Goal: Register for event/course

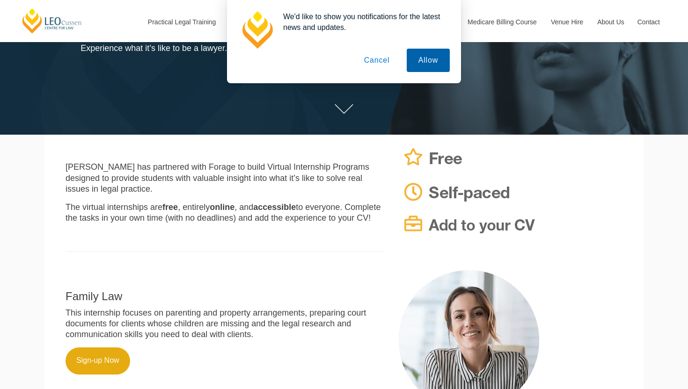
click at [421, 58] on button "Allow" at bounding box center [428, 60] width 43 height 23
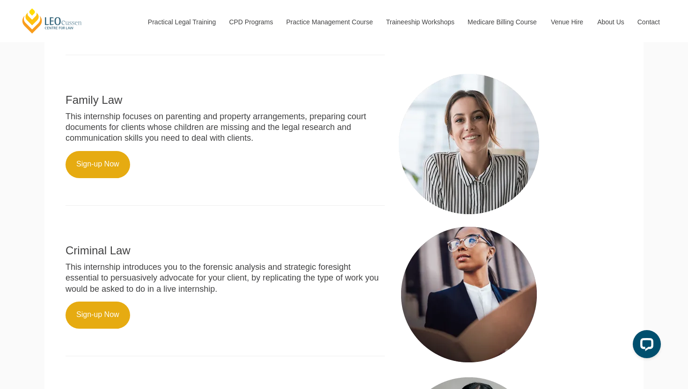
scroll to position [336, 0]
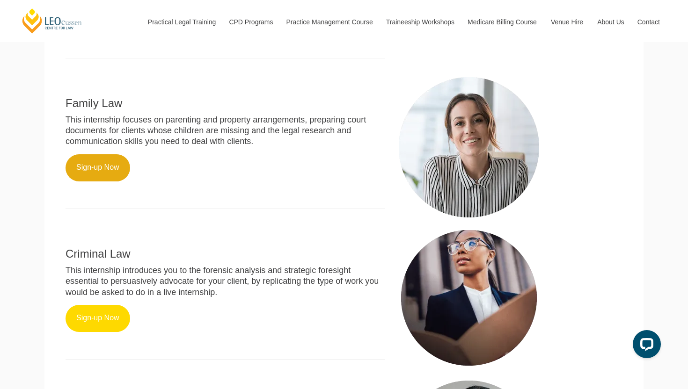
click at [102, 305] on link "Sign-up Now" at bounding box center [98, 318] width 65 height 27
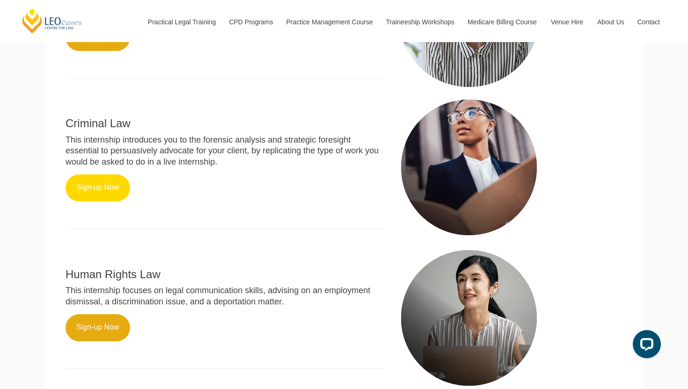
scroll to position [467, 0]
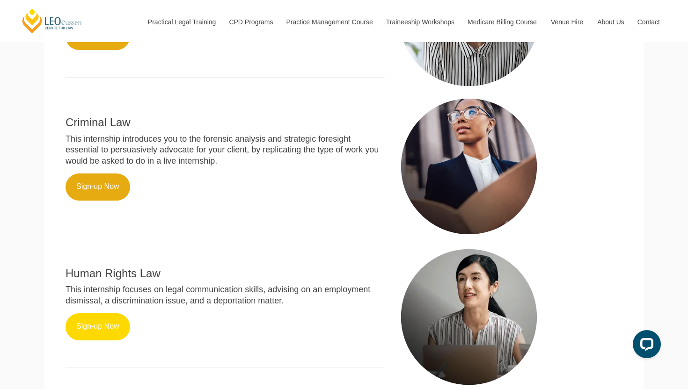
click at [109, 314] on link "Sign-up Now" at bounding box center [98, 327] width 65 height 27
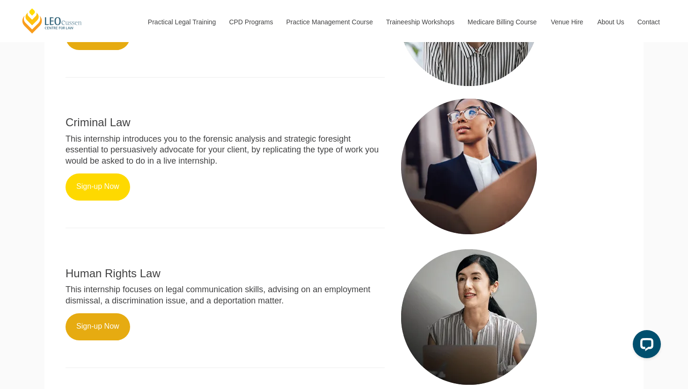
click at [115, 182] on link "Sign-up Now" at bounding box center [98, 187] width 65 height 27
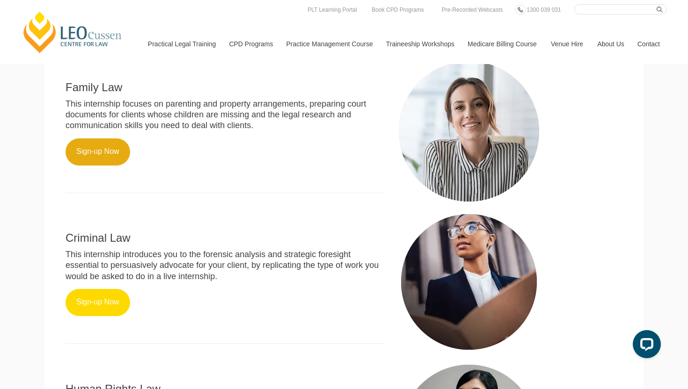
scroll to position [336, 0]
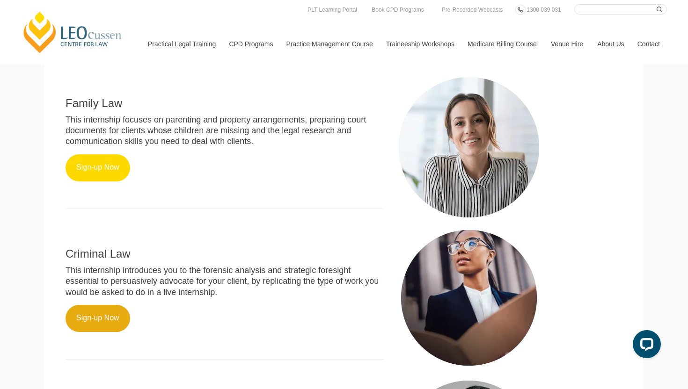
click at [96, 154] on link "Sign-up Now" at bounding box center [98, 167] width 65 height 27
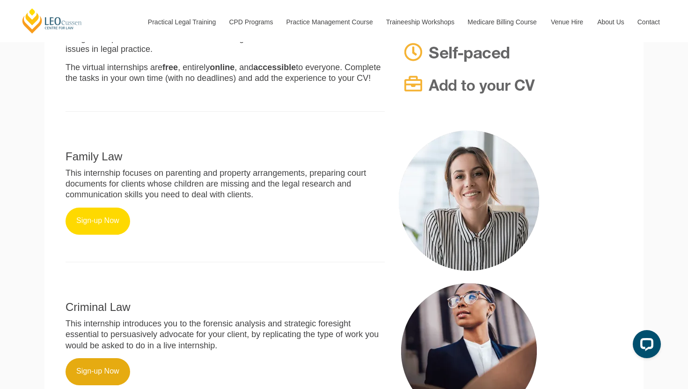
scroll to position [320, 0]
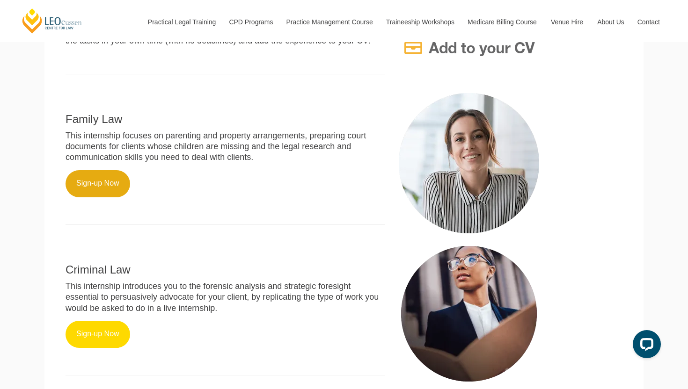
click at [108, 321] on link "Sign-up Now" at bounding box center [98, 334] width 65 height 27
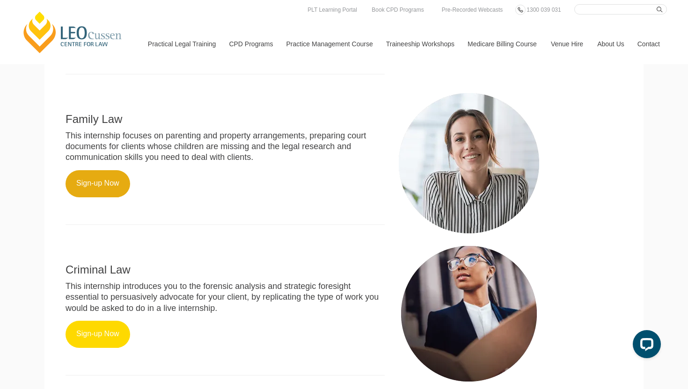
scroll to position [0, 0]
